Goal: Use online tool/utility: Utilize a website feature to perform a specific function

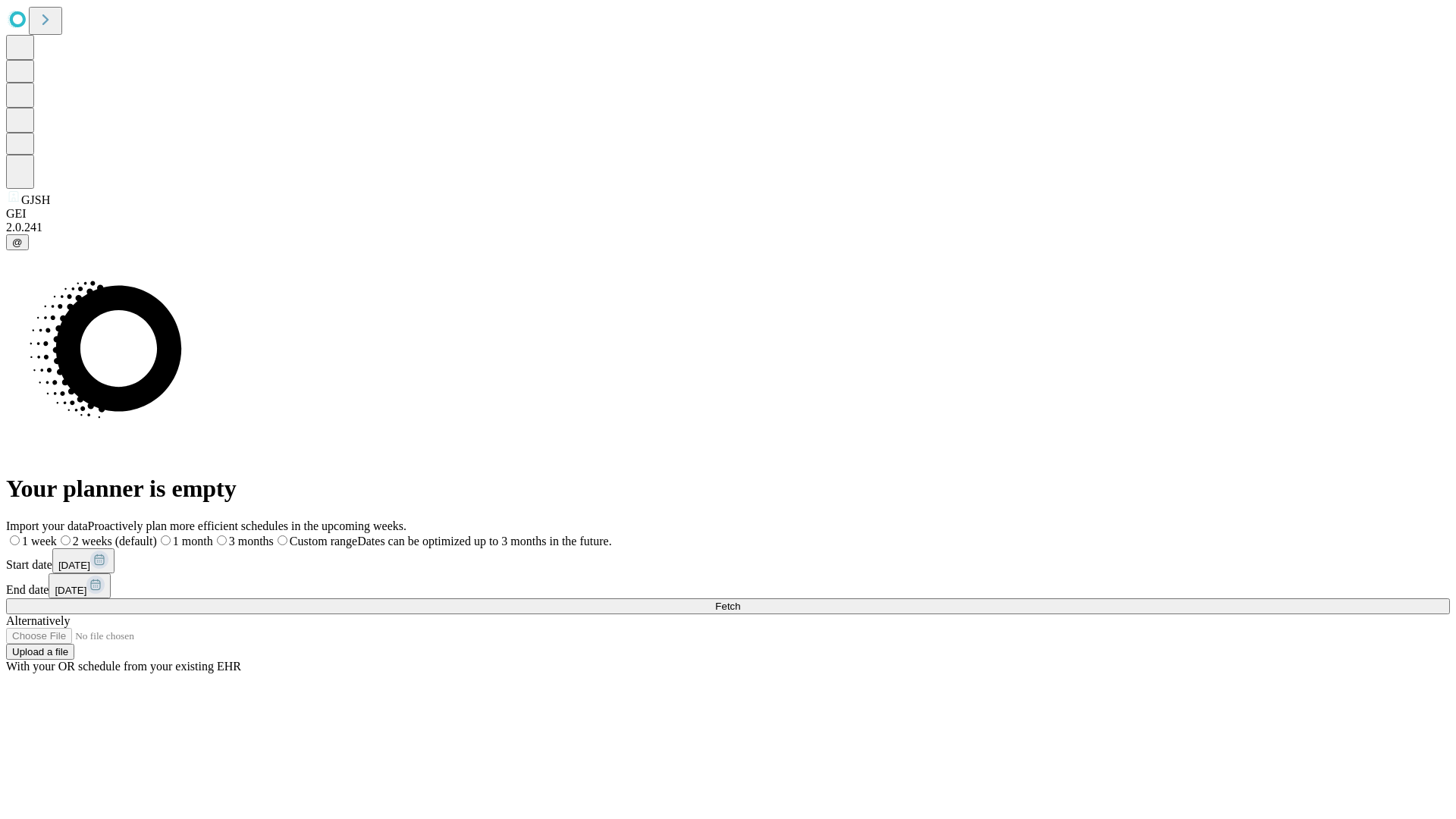
click at [740, 600] on span "Fetch" at bounding box center [728, 606] width 25 height 12
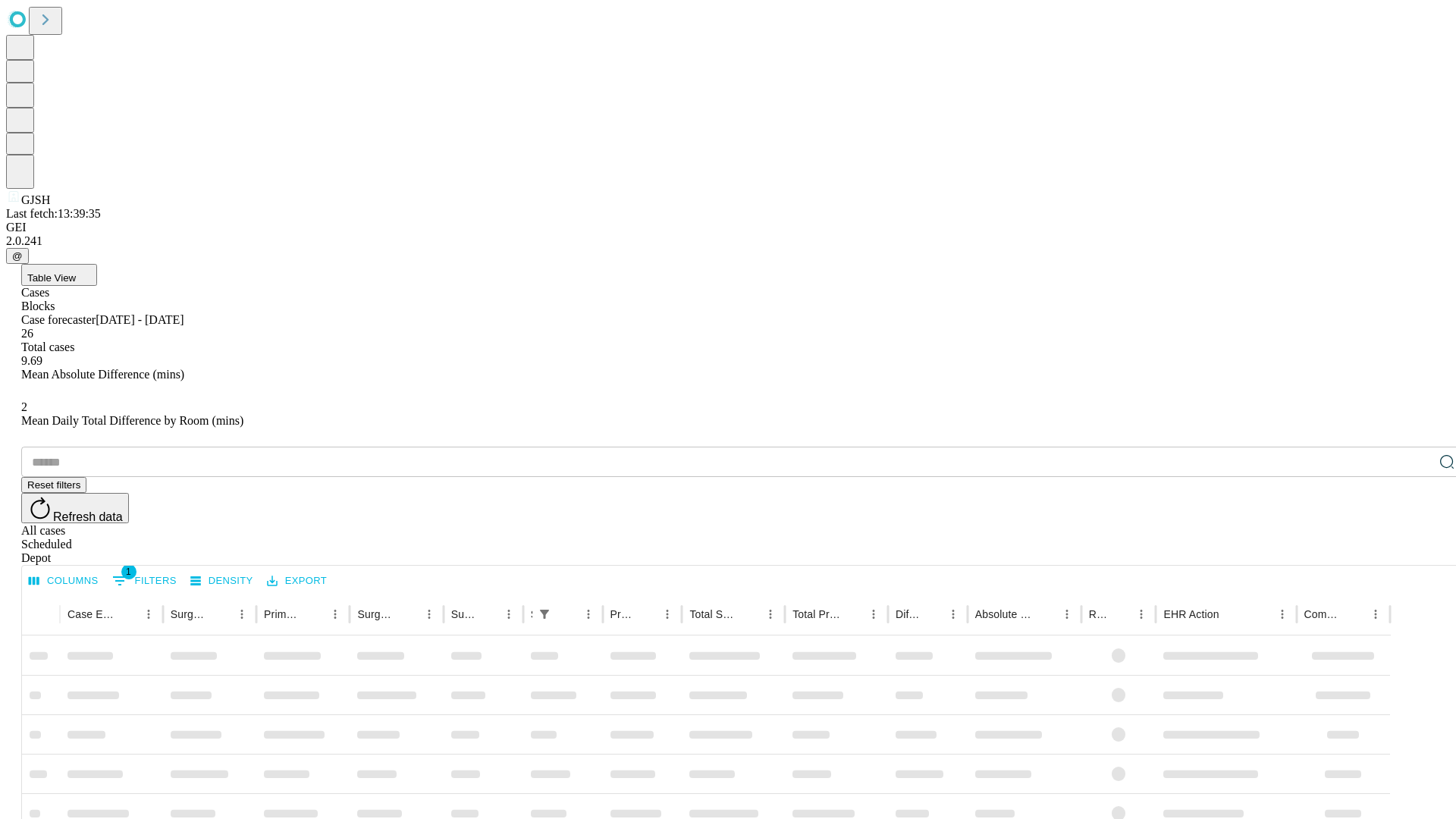
click at [76, 273] on span "Table View" at bounding box center [51, 278] width 49 height 12
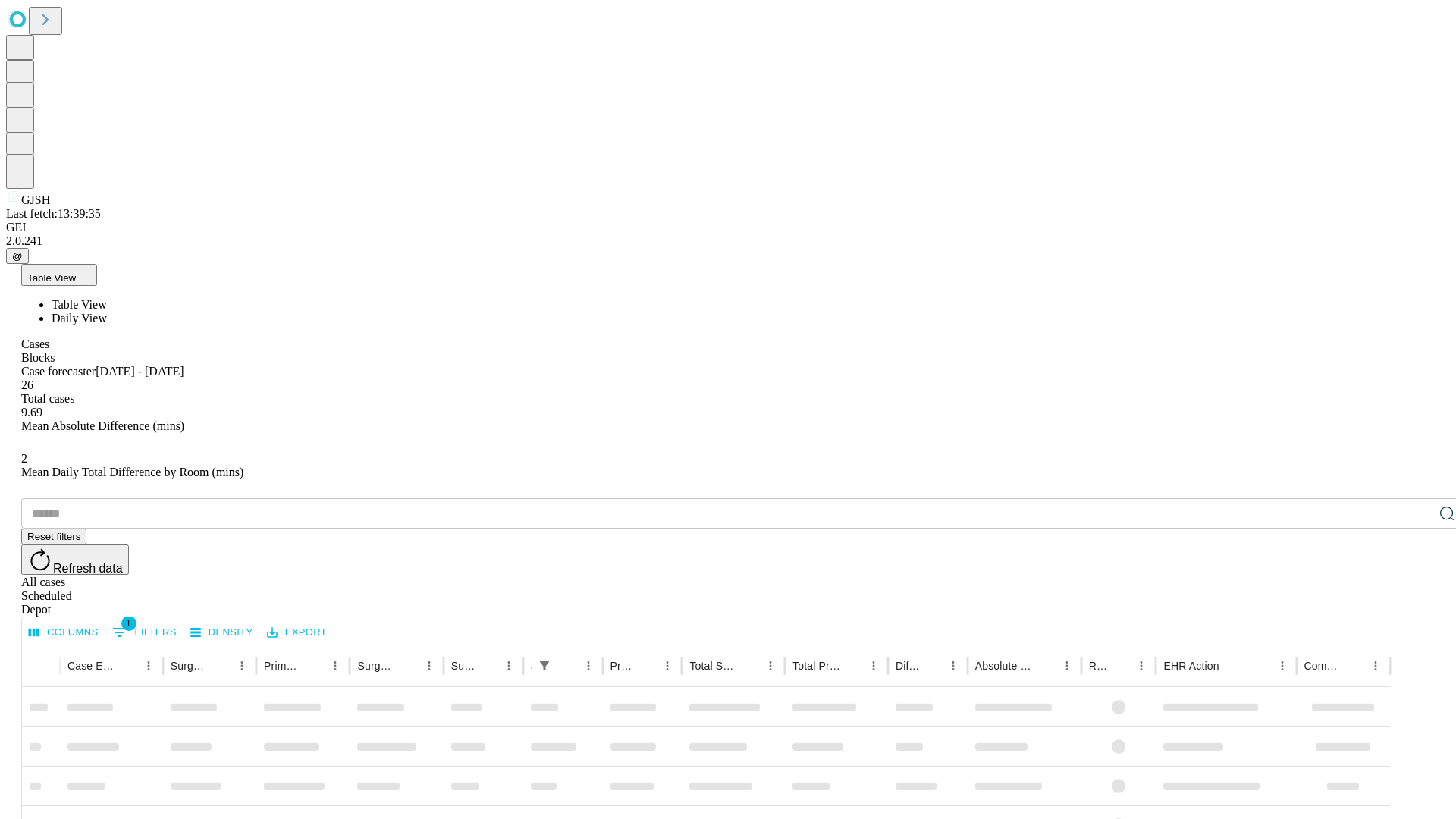
click at [107, 312] on span "Daily View" at bounding box center [79, 318] width 55 height 13
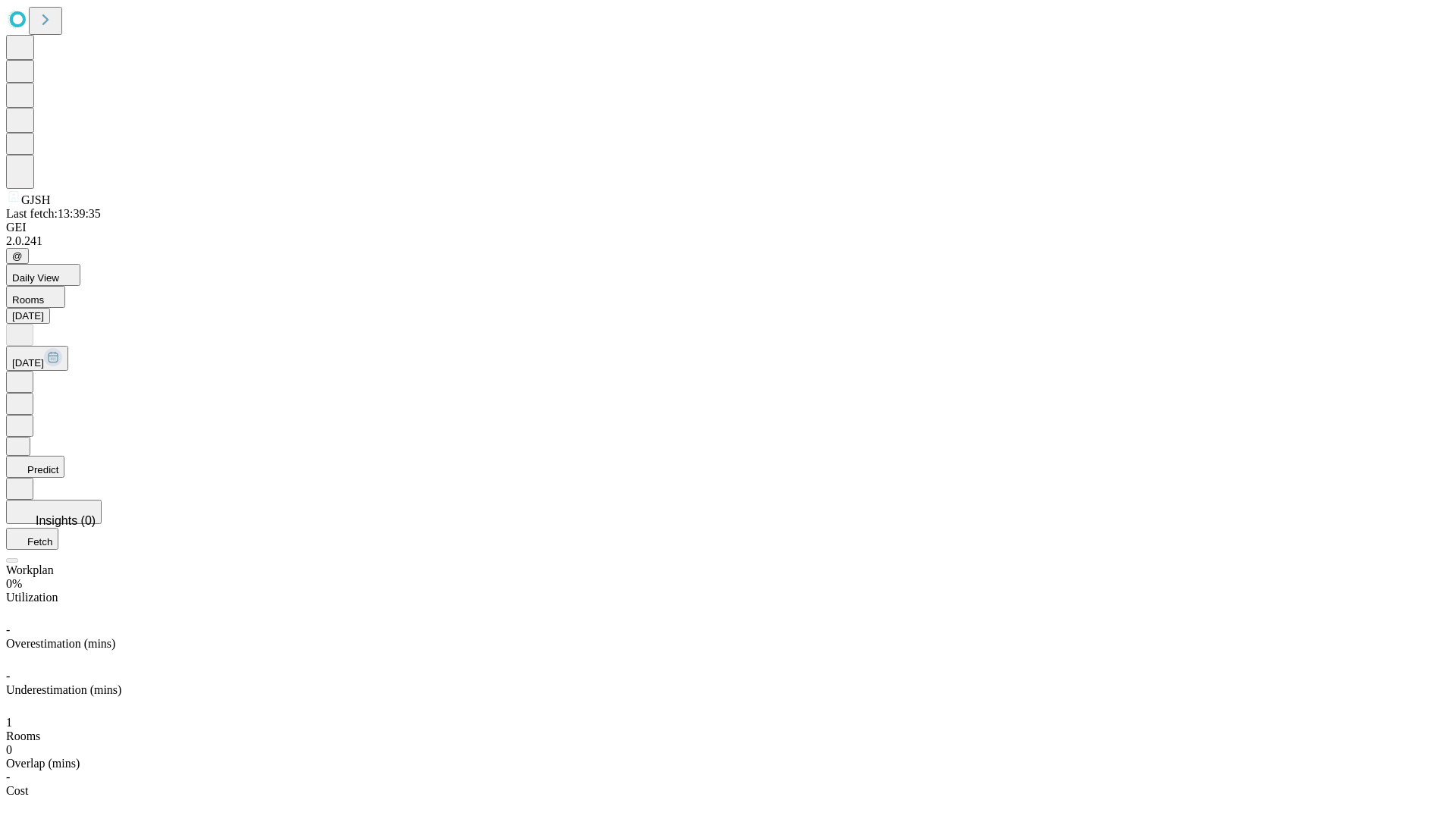
click at [64, 456] on button "Predict" at bounding box center [35, 467] width 59 height 22
